Goal: Information Seeking & Learning: Learn about a topic

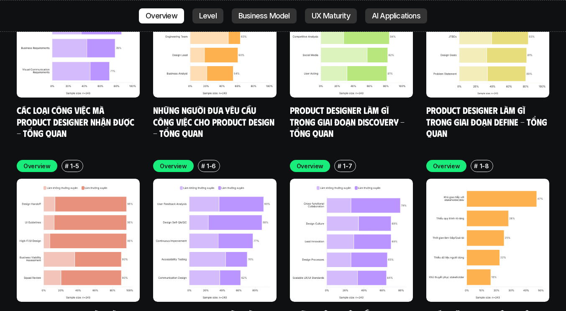
scroll to position [2492, 0]
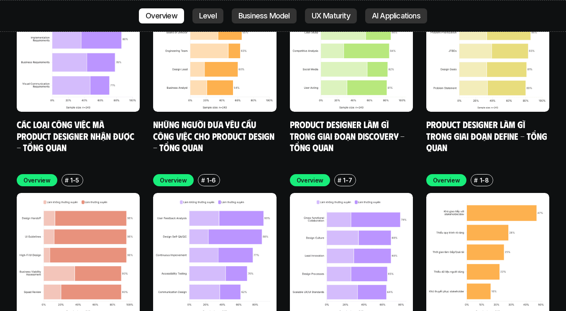
click at [334, 118] on link "Product Designer làm gì trong giai đoạn Discovery - Tổng quan" at bounding box center [348, 135] width 117 height 34
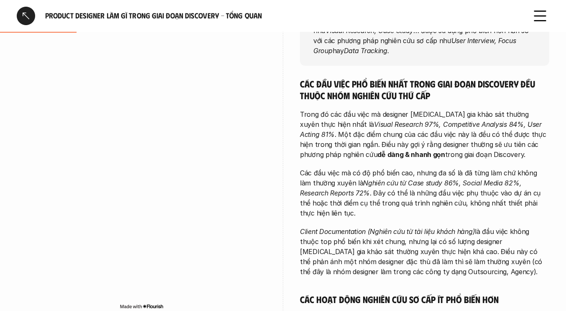
scroll to position [170, 0]
click at [417, 152] on p "Trong đó các đầu việc mà designer [MEDICAL_DATA] gia khảo sát thường xuyên thực…" at bounding box center [424, 134] width 249 height 50
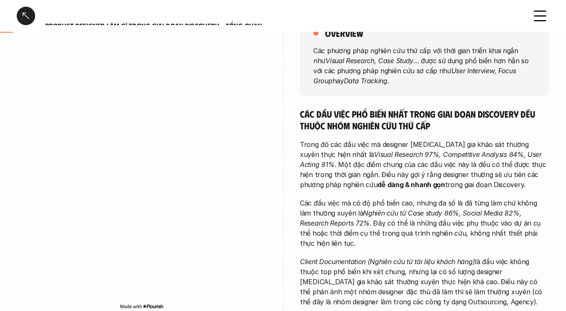
scroll to position [0, 0]
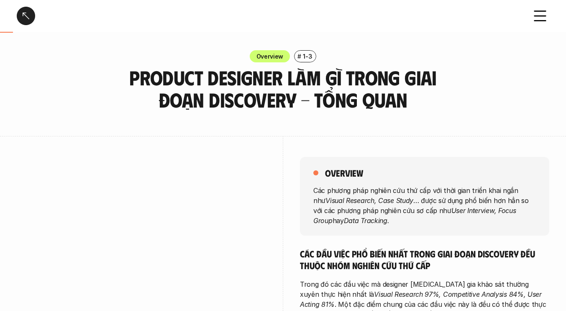
click at [32, 19] on div at bounding box center [26, 16] width 18 height 18
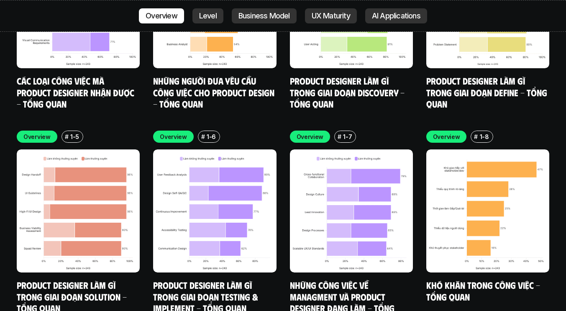
scroll to position [2535, 0]
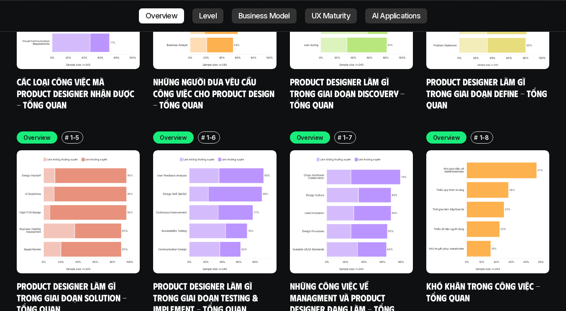
click at [480, 76] on link "Product Designer làm gì trong giai đoạn Define - Tổng quan" at bounding box center [487, 93] width 123 height 34
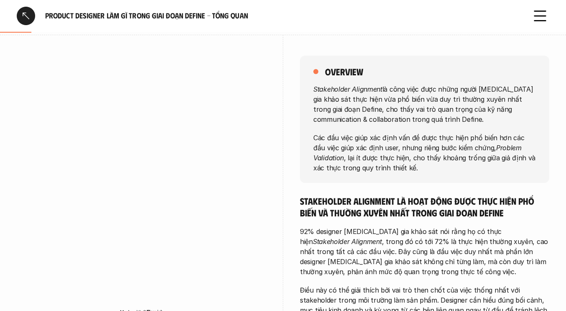
scroll to position [102, 0]
